Goal: Complete application form

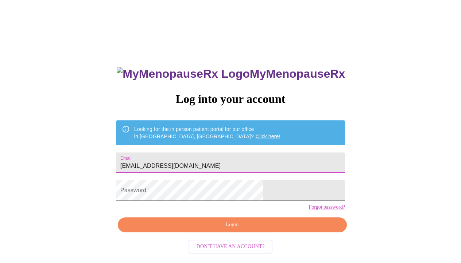
type input "[EMAIL_ADDRESS][DOMAIN_NAME]"
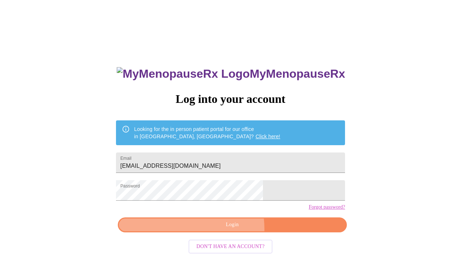
click at [211, 229] on span "Login" at bounding box center [232, 224] width 212 height 9
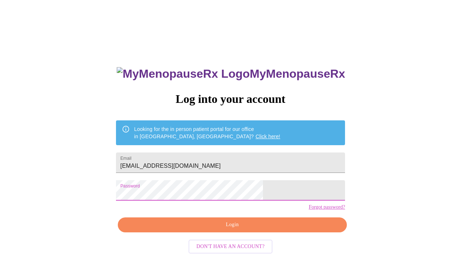
click at [232, 229] on span "Login" at bounding box center [232, 224] width 212 height 9
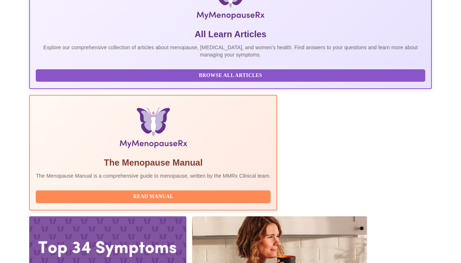
scroll to position [159, 0]
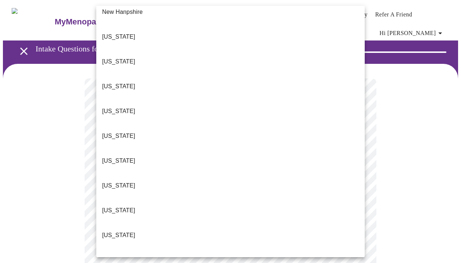
scroll to position [703, 0]
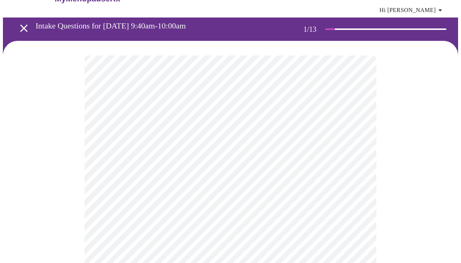
scroll to position [26, 0]
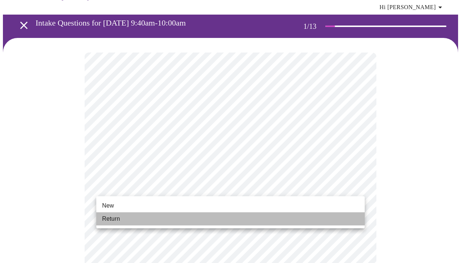
click at [116, 222] on span "Return" at bounding box center [111, 219] width 18 height 9
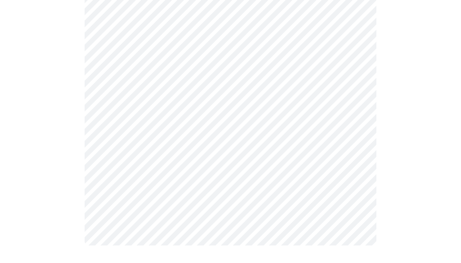
scroll to position [0, 0]
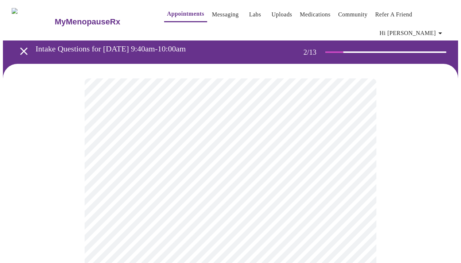
click at [304, 155] on body "MyMenopauseRx Appointments Messaging Labs Uploads Medications Community Refer a…" at bounding box center [230, 227] width 455 height 448
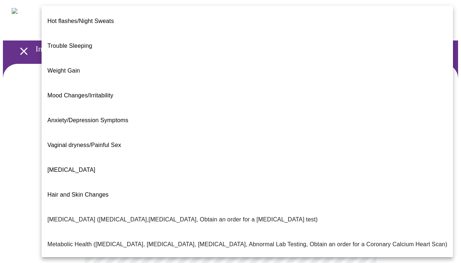
click at [88, 40] on span "Trouble Sleeping" at bounding box center [69, 46] width 45 height 20
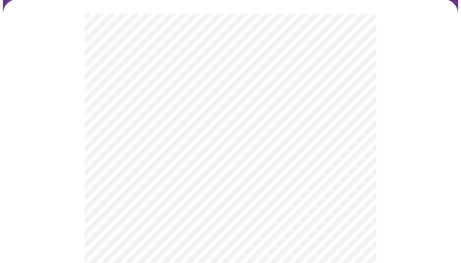
scroll to position [65, 0]
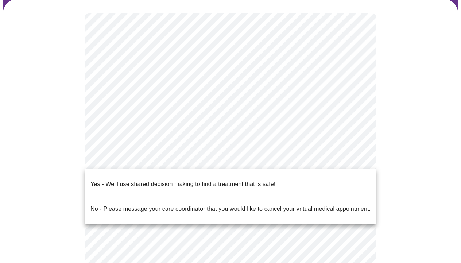
click at [139, 159] on body "MyMenopauseRx Appointments Messaging Labs Uploads Medications Community Refer a…" at bounding box center [230, 160] width 455 height 444
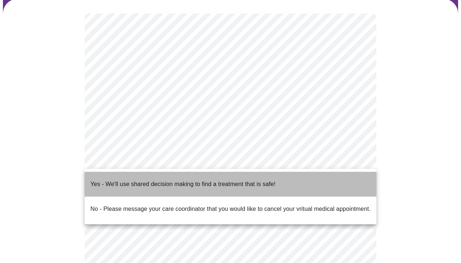
click at [135, 180] on p "Yes - We'll use shared decision making to find a treatment that is safe!" at bounding box center [182, 184] width 185 height 9
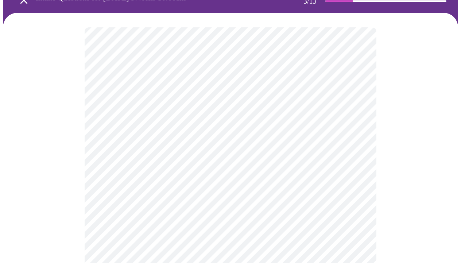
scroll to position [53, 0]
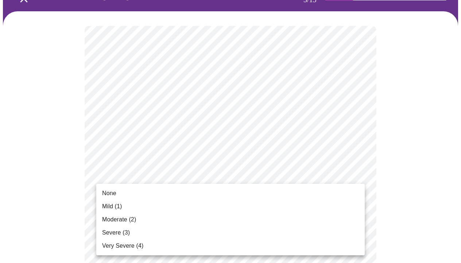
click at [358, 107] on div at bounding box center [230, 131] width 461 height 263
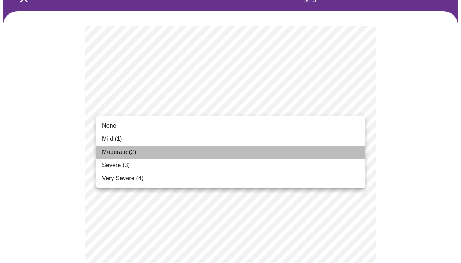
click at [142, 151] on li "Moderate (2)" at bounding box center [230, 152] width 269 height 13
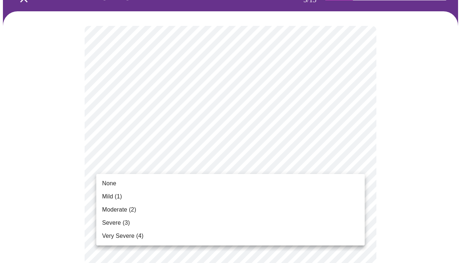
click at [120, 197] on span "Mild (1)" at bounding box center [112, 196] width 20 height 9
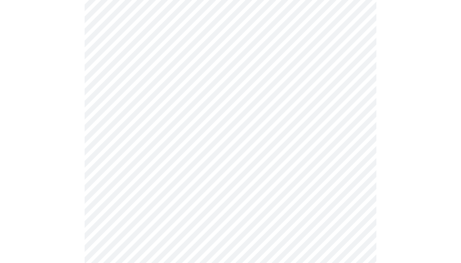
scroll to position [123, 0]
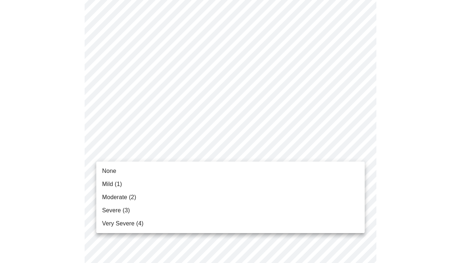
click at [132, 196] on span "Moderate (2)" at bounding box center [119, 197] width 34 height 9
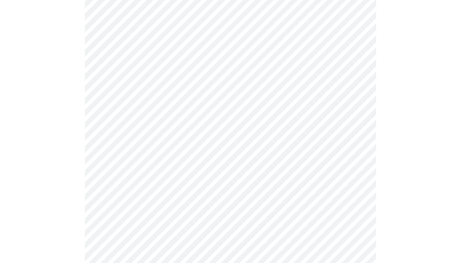
scroll to position [140, 0]
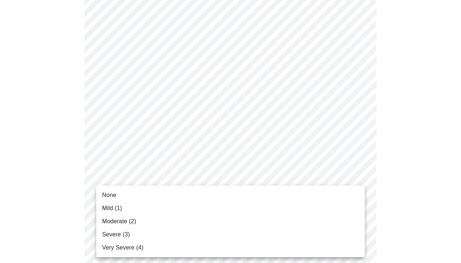
click at [120, 207] on span "Mild (1)" at bounding box center [112, 208] width 20 height 9
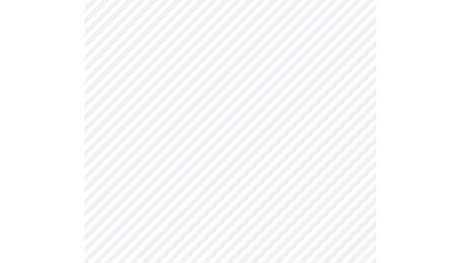
scroll to position [205, 0]
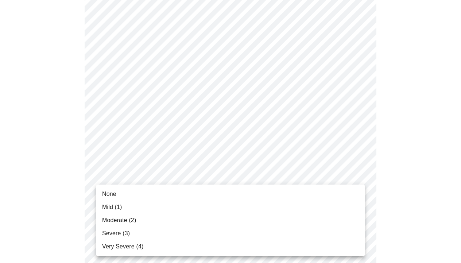
click at [135, 181] on body "MyMenopauseRx Appointments Messaging Labs Uploads Medications Community Refer a…" at bounding box center [230, 266] width 455 height 937
click at [117, 209] on span "Mild (1)" at bounding box center [112, 207] width 20 height 9
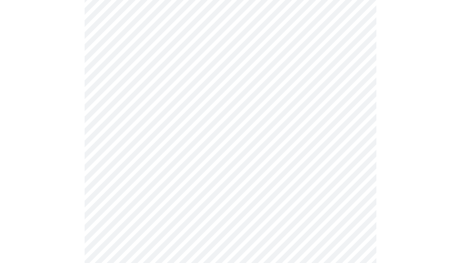
scroll to position [264, 0]
click at [138, 167] on body "MyMenopauseRx Appointments Messaging Labs Uploads Medications Community Refer a…" at bounding box center [230, 202] width 455 height 927
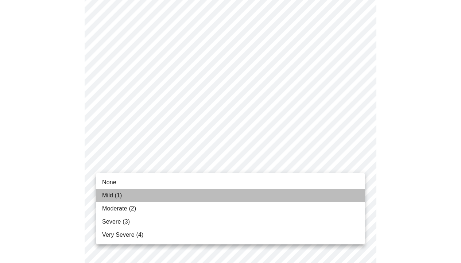
click at [120, 197] on span "Mild (1)" at bounding box center [112, 195] width 20 height 9
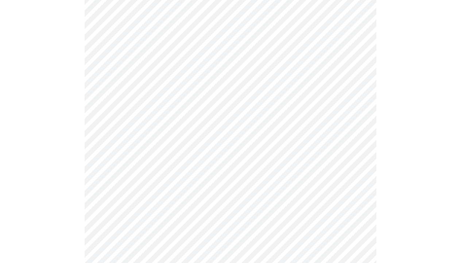
scroll to position [310, 0]
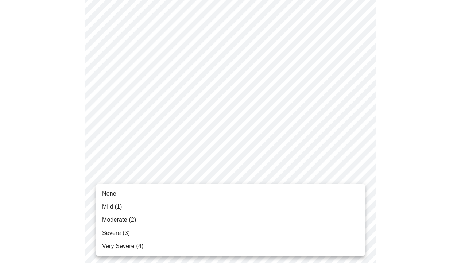
click at [141, 177] on body "MyMenopauseRx Appointments Messaging Labs Uploads Medications Community Refer a…" at bounding box center [230, 152] width 455 height 918
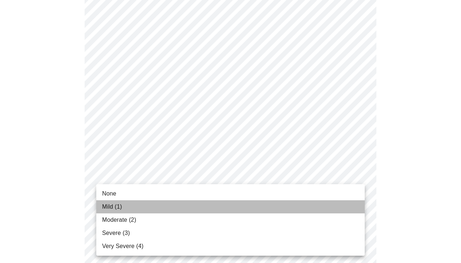
click at [124, 204] on li "Mild (1)" at bounding box center [230, 206] width 269 height 13
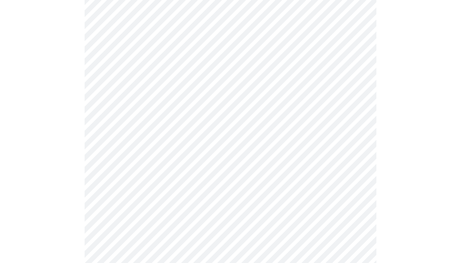
scroll to position [344, 0]
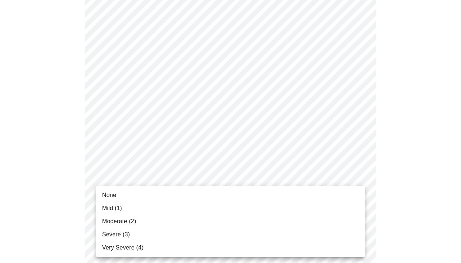
click at [127, 198] on body "MyMenopauseRx Appointments Messaging Labs Uploads Medications Community Refer a…" at bounding box center [230, 113] width 455 height 908
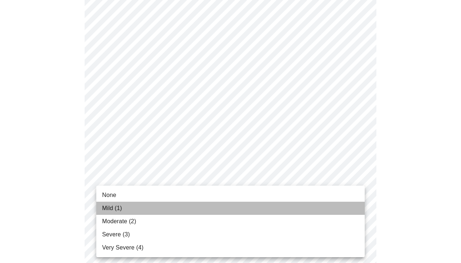
click at [121, 211] on span "Mild (1)" at bounding box center [112, 208] width 20 height 9
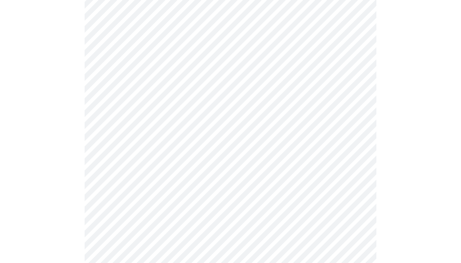
scroll to position [392, 0]
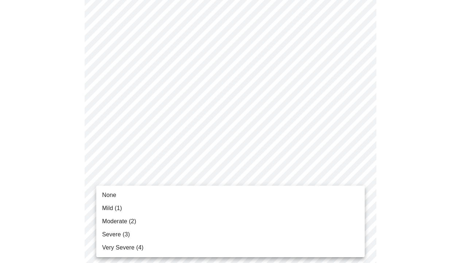
click at [121, 211] on body "MyMenopauseRx Appointments Messaging Labs Uploads Medications Community Refer a…" at bounding box center [230, 60] width 455 height 898
click at [121, 221] on span "Moderate (2)" at bounding box center [119, 221] width 34 height 9
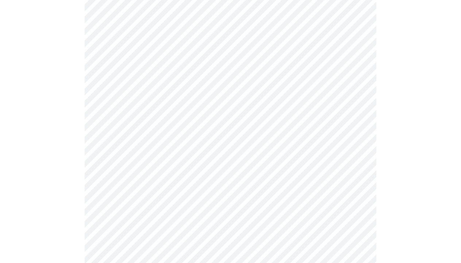
scroll to position [461, 0]
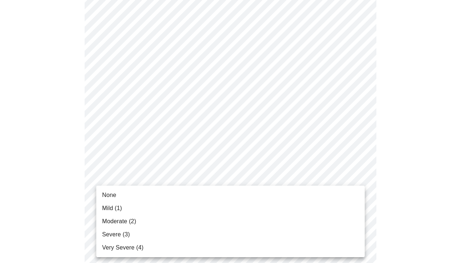
click at [123, 211] on li "Mild (1)" at bounding box center [230, 208] width 269 height 13
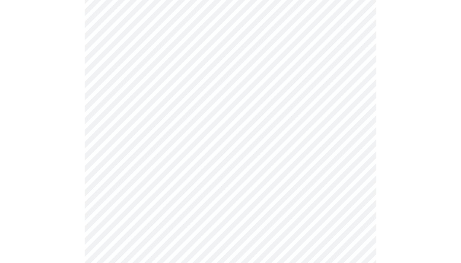
scroll to position [515, 0]
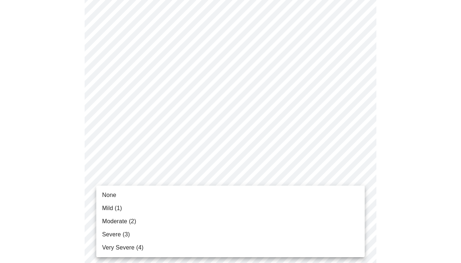
click at [124, 210] on li "Mild (1)" at bounding box center [230, 208] width 269 height 13
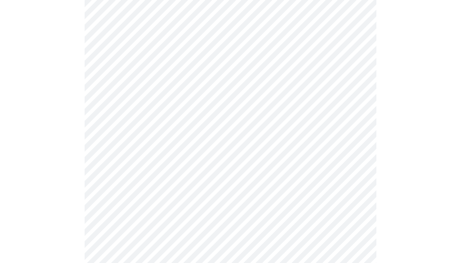
scroll to position [259, 0]
click at [282, 186] on body "MyMenopauseRx Appointments Messaging Labs Uploads Medications Community Refer a…" at bounding box center [230, 108] width 455 height 729
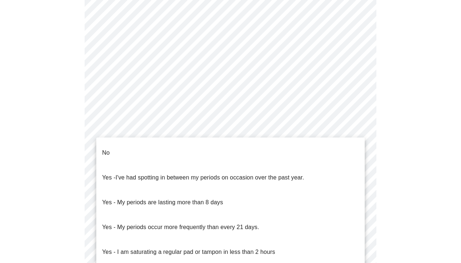
click at [259, 155] on li "No" at bounding box center [230, 152] width 269 height 25
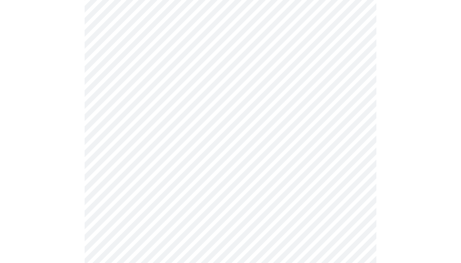
scroll to position [317, 0]
click at [248, 185] on body "MyMenopauseRx Appointments Messaging Labs Uploads Medications Community Refer a…" at bounding box center [230, 48] width 455 height 725
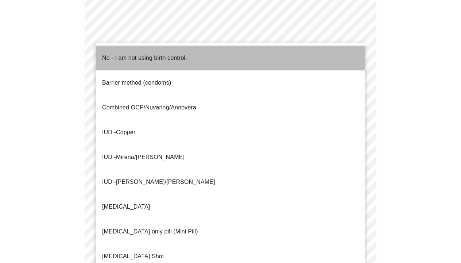
click at [187, 54] on p "No - I am not using birth control." at bounding box center [144, 58] width 85 height 9
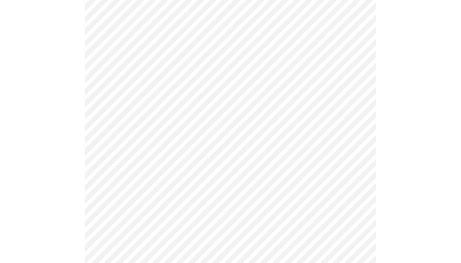
scroll to position [395, 0]
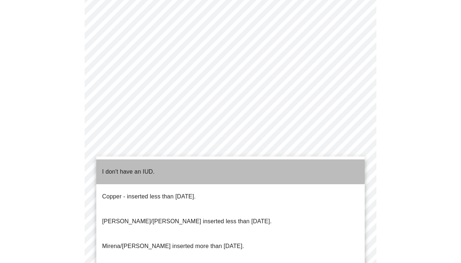
click at [164, 161] on li "I don't have an IUD." at bounding box center [230, 171] width 269 height 25
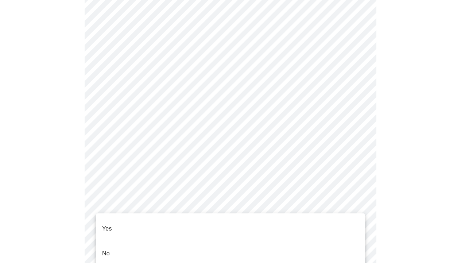
click at [144, 243] on li "No" at bounding box center [230, 253] width 269 height 25
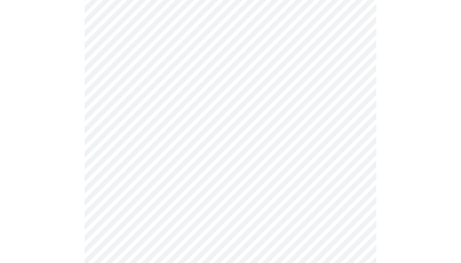
scroll to position [108, 0]
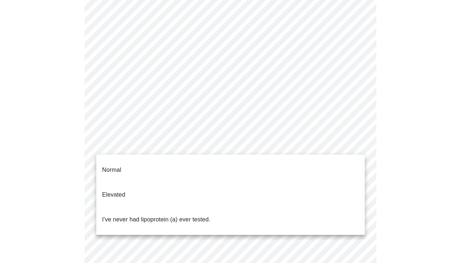
click at [191, 151] on body "MyMenopauseRx Appointments Messaging Labs Uploads Medications Community Refer a…" at bounding box center [230, 169] width 455 height 549
click at [175, 215] on p "I've never had lipoprotein (a) ever tested." at bounding box center [156, 219] width 108 height 9
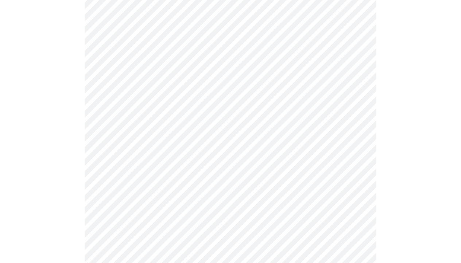
scroll to position [1871, 0]
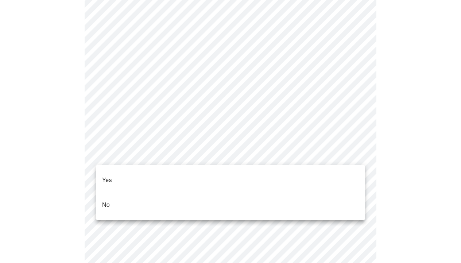
click at [206, 196] on li "No" at bounding box center [230, 205] width 269 height 25
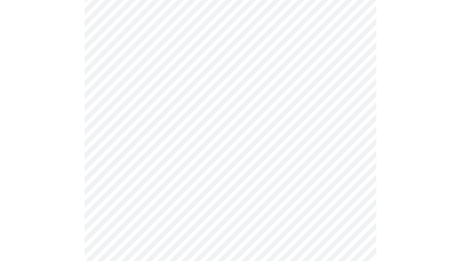
scroll to position [551, 0]
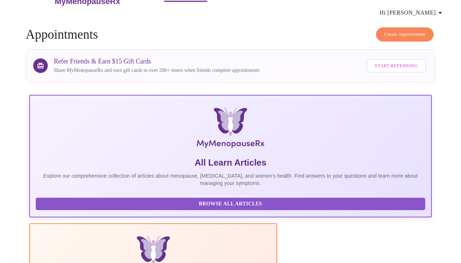
scroll to position [22, 0]
